Goal: Find specific page/section: Find specific page/section

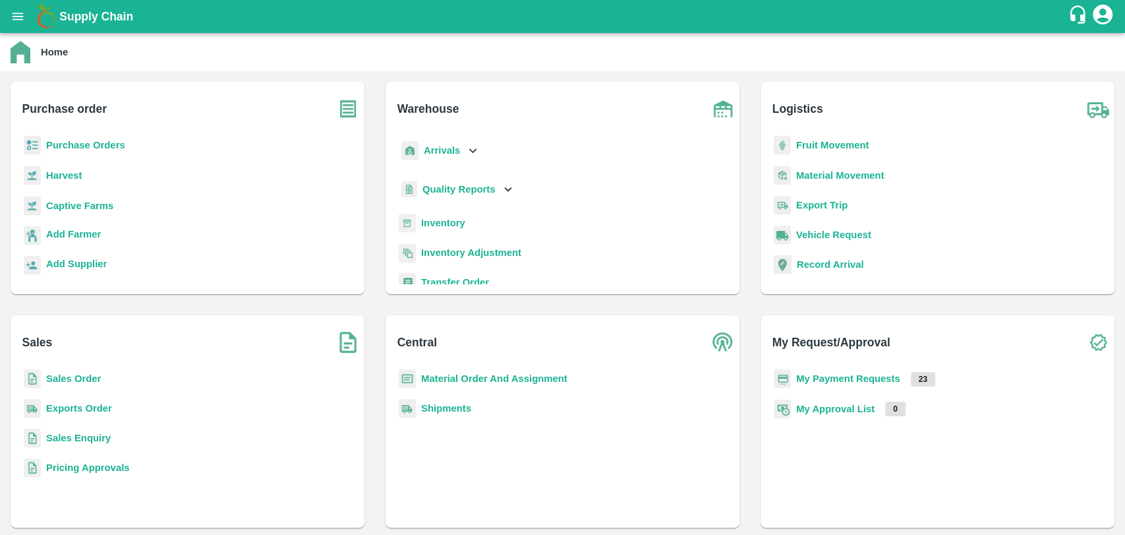
click at [830, 147] on b "Fruit Movement" at bounding box center [832, 145] width 73 height 11
click at [824, 149] on b "Fruit Movement" at bounding box center [832, 145] width 73 height 11
click at [829, 150] on b "Fruit Movement" at bounding box center [832, 145] width 73 height 11
click at [823, 138] on p "Fruit Movement" at bounding box center [832, 145] width 73 height 15
click at [817, 147] on b "Fruit Movement" at bounding box center [832, 145] width 73 height 11
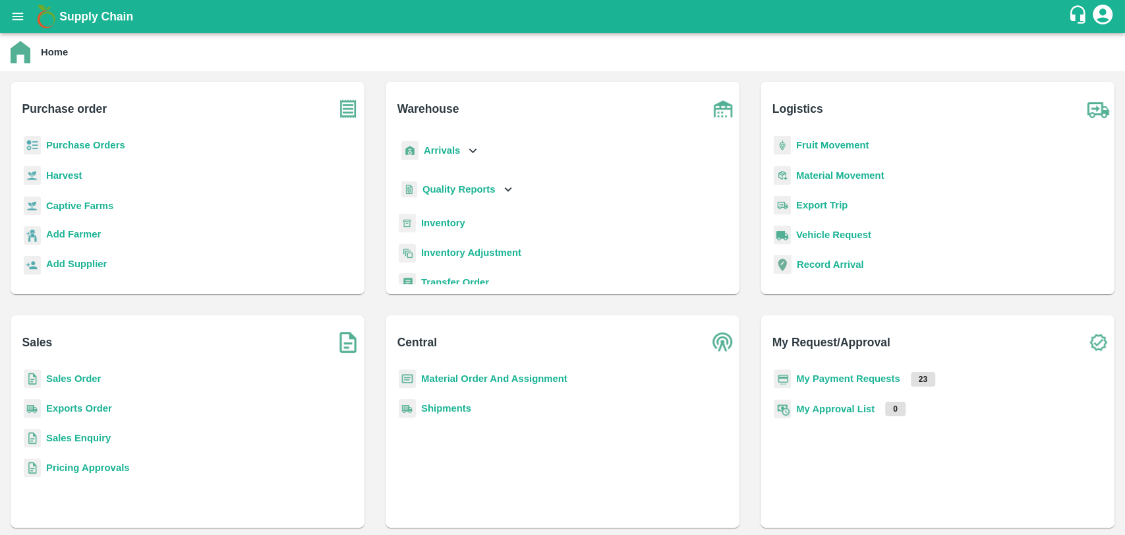
click at [814, 145] on b "Fruit Movement" at bounding box center [832, 145] width 73 height 11
click at [815, 144] on b "Fruit Movement" at bounding box center [832, 145] width 73 height 11
click at [819, 152] on p "Fruit Movement" at bounding box center [832, 145] width 73 height 15
click at [819, 148] on b "Fruit Movement" at bounding box center [832, 145] width 73 height 11
click at [852, 142] on b "Fruit Movement" at bounding box center [832, 145] width 73 height 11
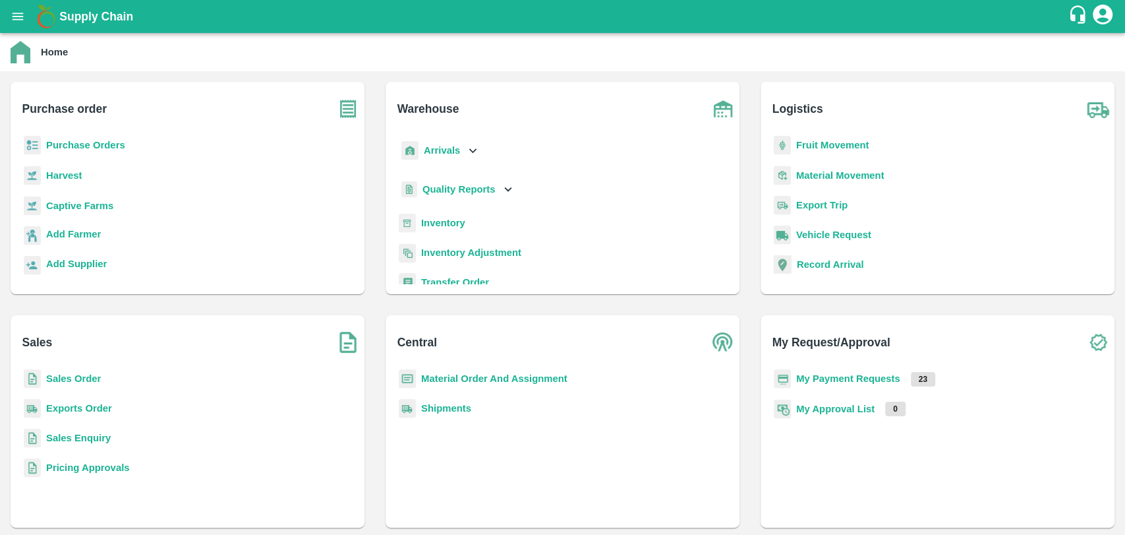
click at [852, 142] on b "Fruit Movement" at bounding box center [832, 145] width 73 height 11
click at [90, 154] on div "Purchase Orders" at bounding box center [187, 151] width 333 height 30
click at [92, 144] on b "Purchase Orders" at bounding box center [85, 145] width 79 height 11
click at [821, 380] on b "My Payment Requests" at bounding box center [848, 378] width 104 height 11
click at [836, 179] on b "Material Movement" at bounding box center [840, 175] width 88 height 11
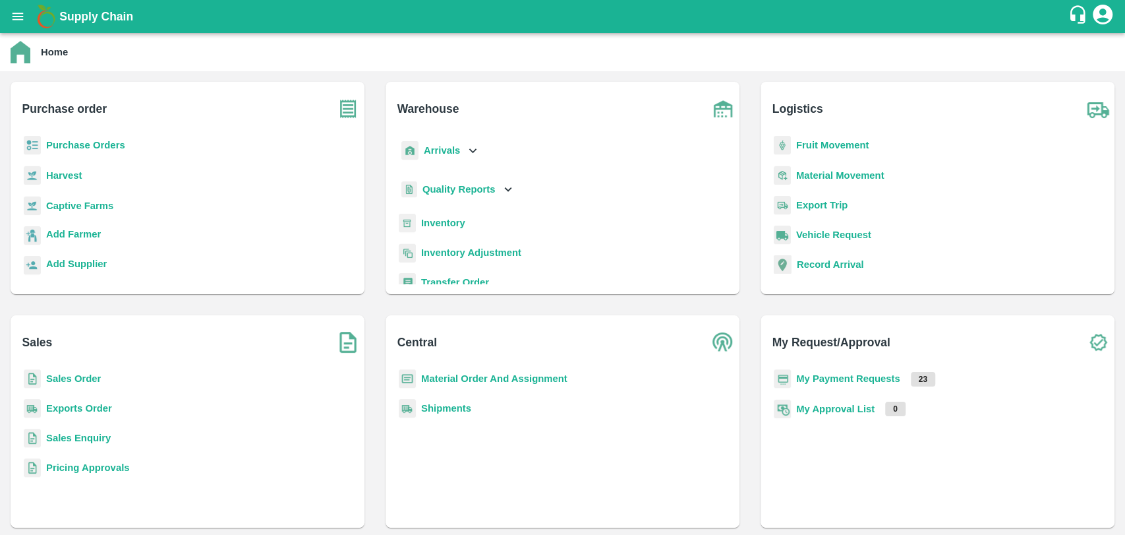
click at [823, 144] on b "Fruit Movement" at bounding box center [832, 145] width 73 height 11
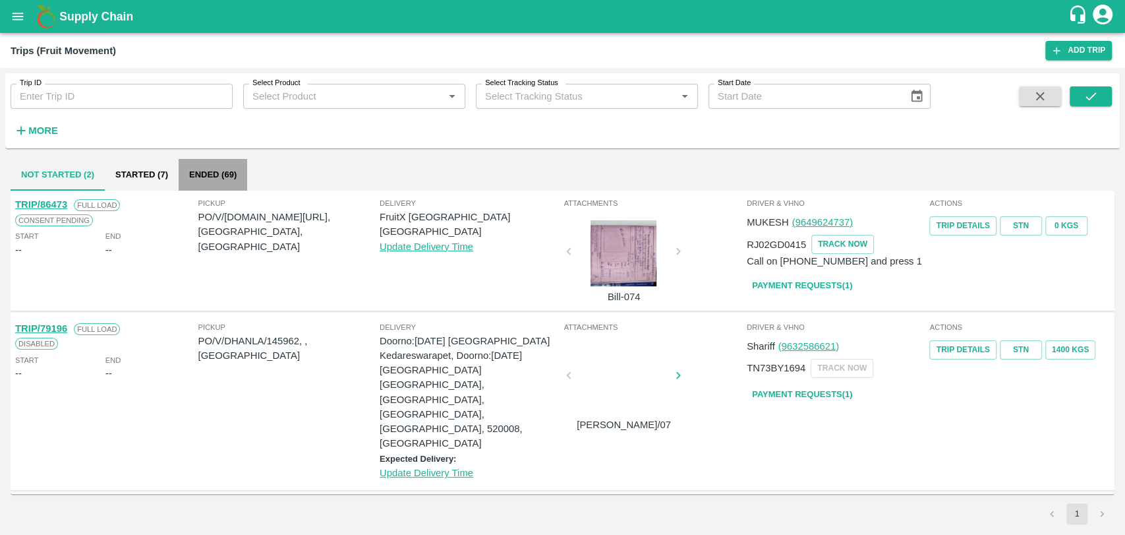
click at [210, 181] on button "Ended (69)" at bounding box center [213, 175] width 69 height 32
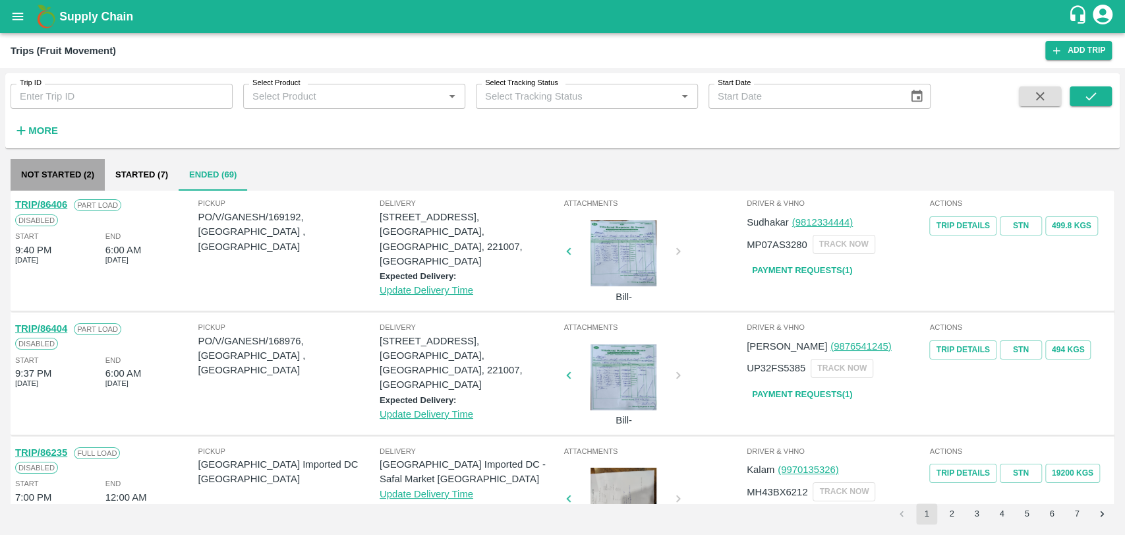
click at [83, 169] on button "Not Started (2)" at bounding box center [58, 175] width 94 height 32
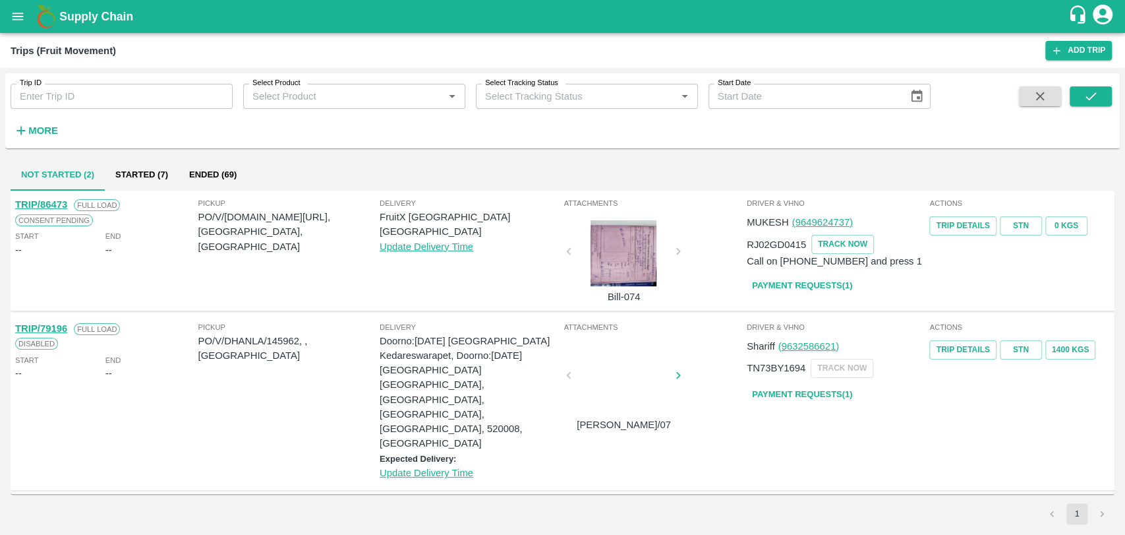
click at [225, 175] on button "Ended (69)" at bounding box center [213, 175] width 69 height 32
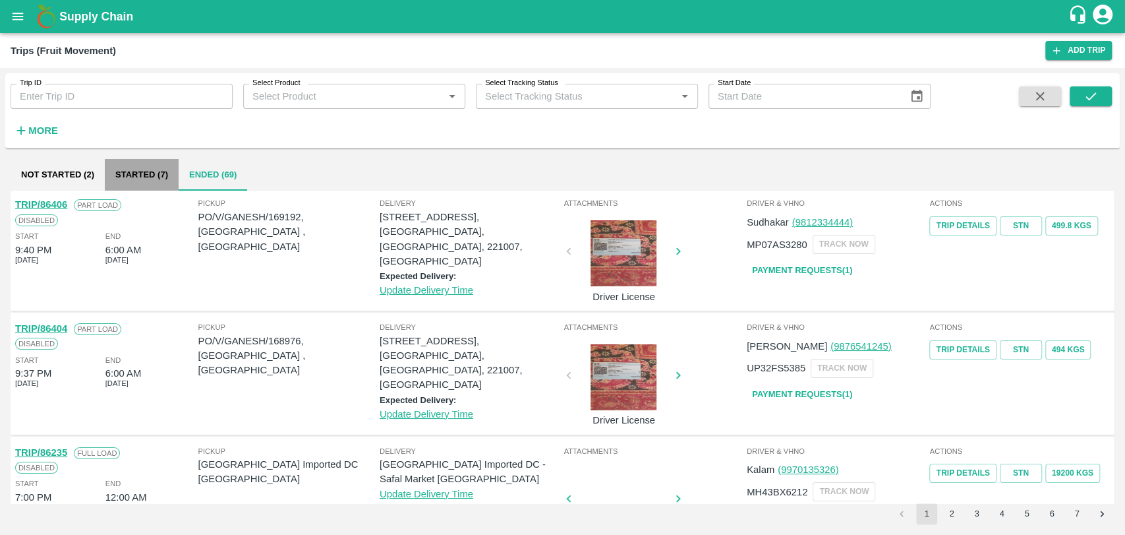
click at [129, 179] on button "Started (7)" at bounding box center [142, 175] width 74 height 32
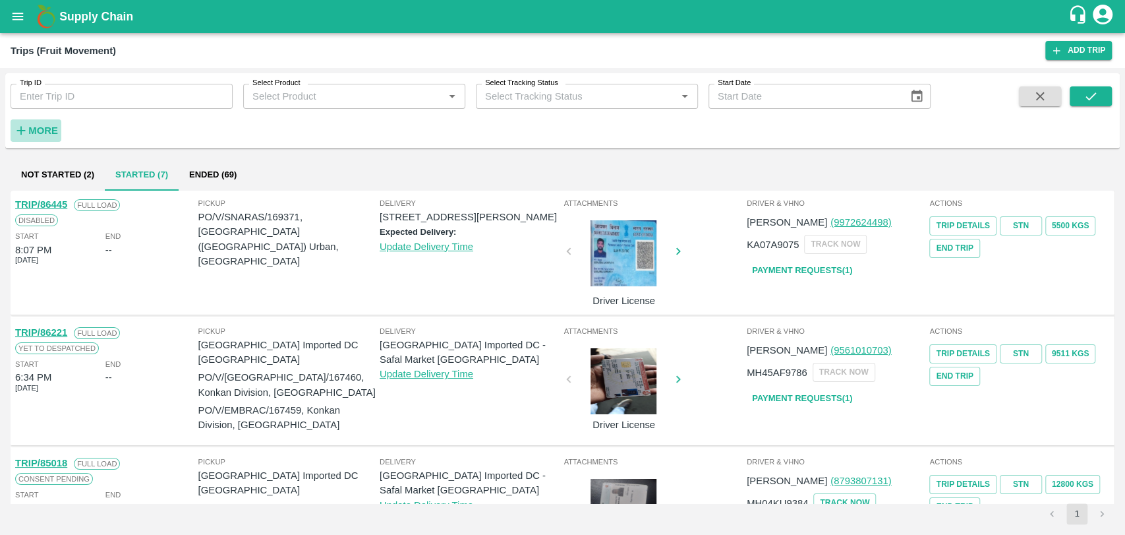
click at [42, 132] on strong "More" at bounding box center [43, 130] width 30 height 11
